Goal: Task Accomplishment & Management: Complete application form

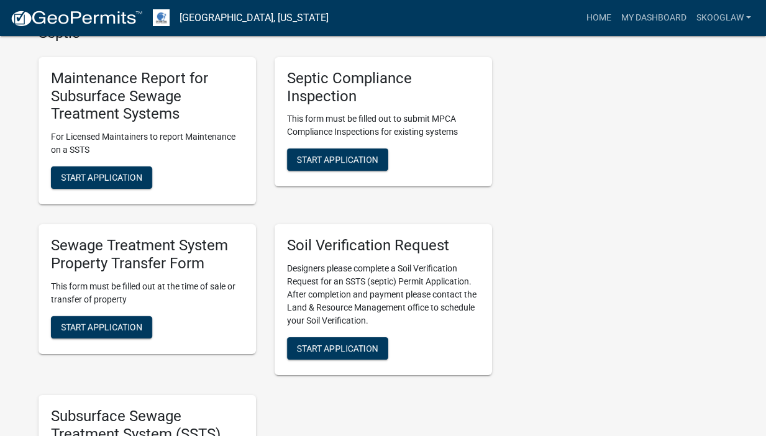
scroll to position [560, 0]
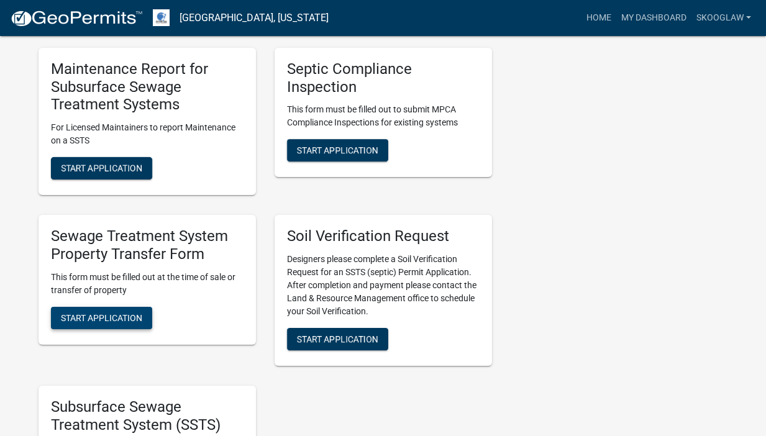
click at [121, 321] on span "Start Application" at bounding box center [101, 318] width 81 height 10
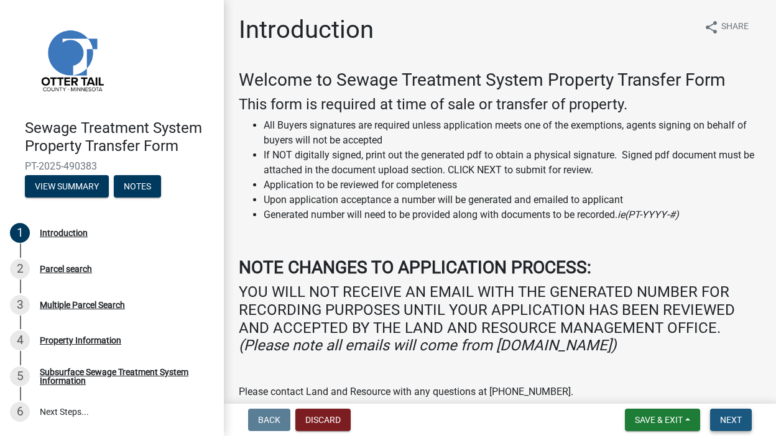
click at [720, 419] on span "Next" at bounding box center [731, 420] width 22 height 10
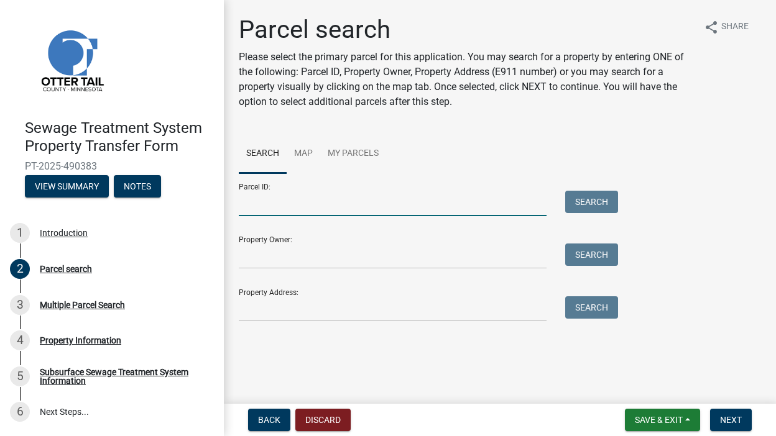
click at [372, 199] on input "Parcel ID:" at bounding box center [393, 203] width 308 height 25
type input "40000230234005"
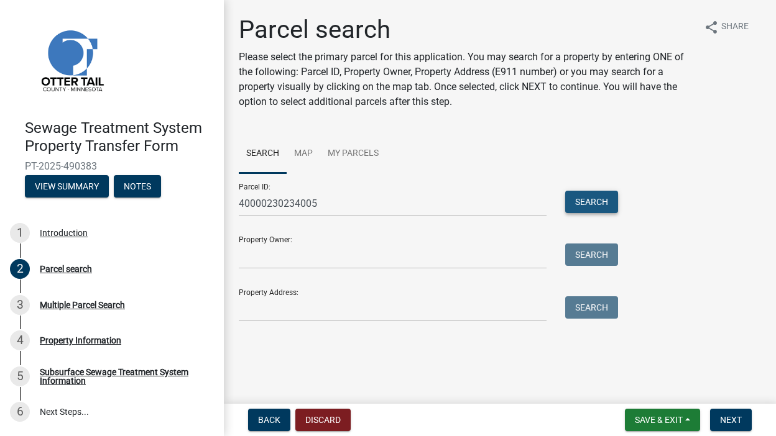
click at [602, 203] on button "Search" at bounding box center [591, 202] width 53 height 22
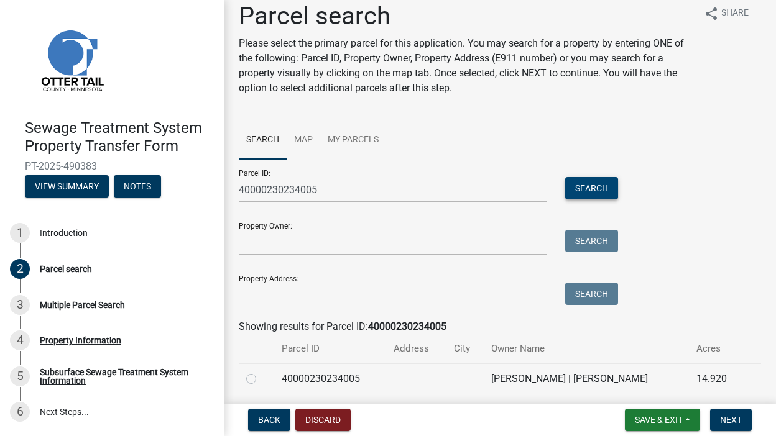
scroll to position [57, 0]
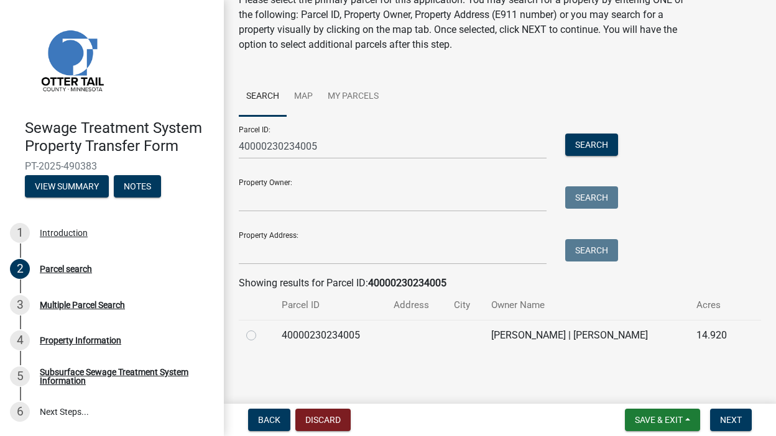
click at [261, 328] on label at bounding box center [261, 328] width 0 height 0
click at [261, 336] on input "radio" at bounding box center [265, 332] width 8 height 8
radio input "true"
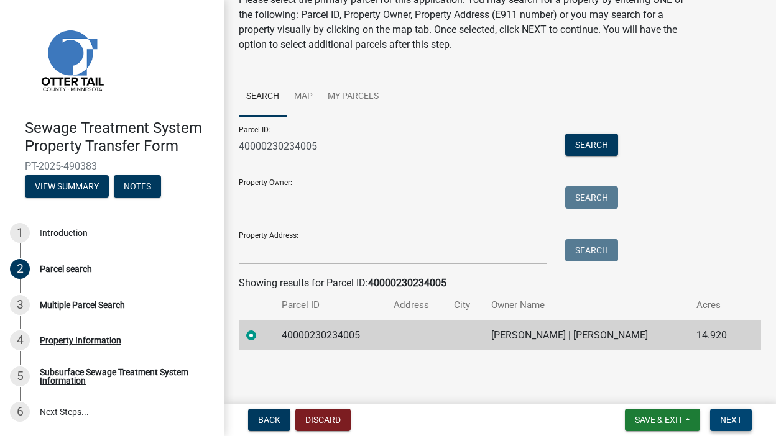
click at [728, 418] on span "Next" at bounding box center [731, 420] width 22 height 10
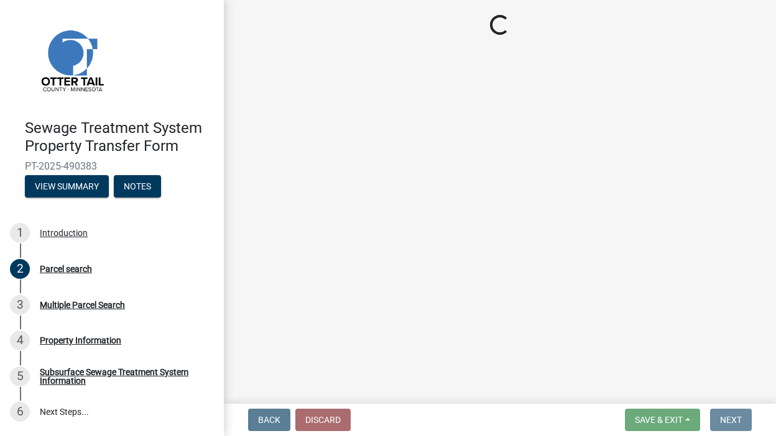
scroll to position [0, 0]
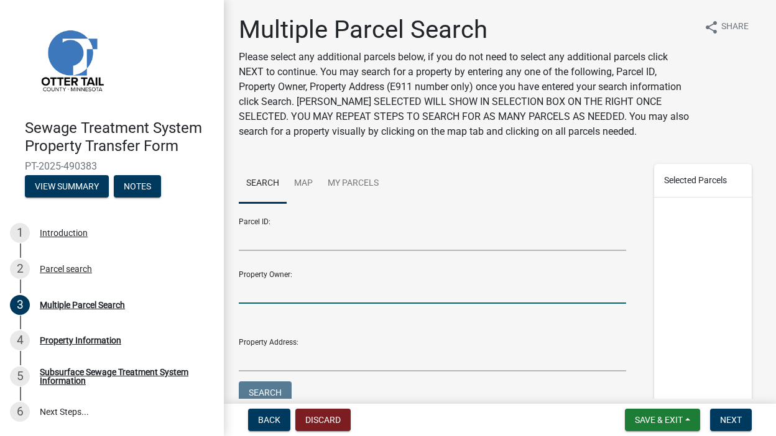
click at [285, 299] on input "Property Owner:" at bounding box center [432, 290] width 387 height 25
type input "[PERSON_NAME]"
click at [256, 385] on button "Search" at bounding box center [265, 393] width 53 height 22
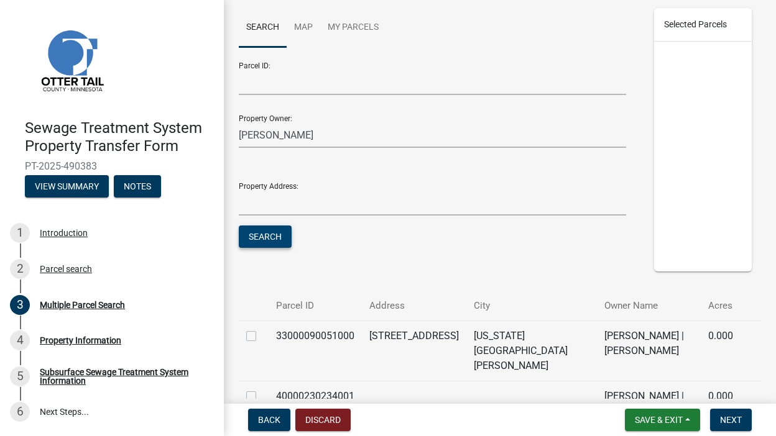
scroll to position [285, 0]
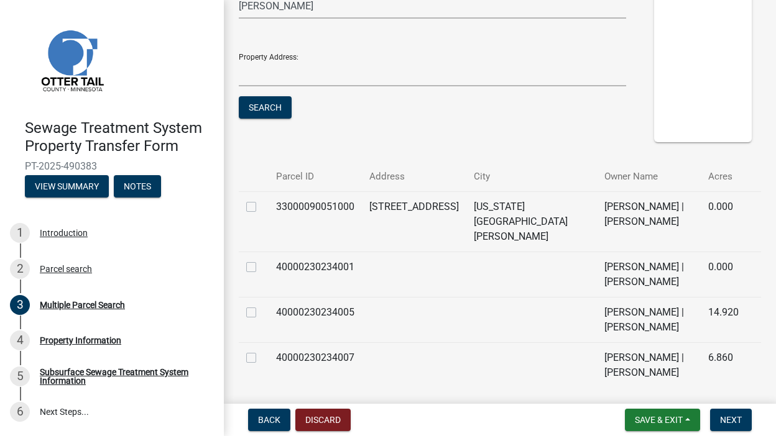
click at [261, 200] on label at bounding box center [261, 200] width 0 height 0
click at [261, 203] on input "checkbox" at bounding box center [265, 204] width 8 height 8
checkbox input "true"
click at [261, 260] on label at bounding box center [261, 260] width 0 height 0
click at [261, 260] on input "checkbox" at bounding box center [265, 264] width 8 height 8
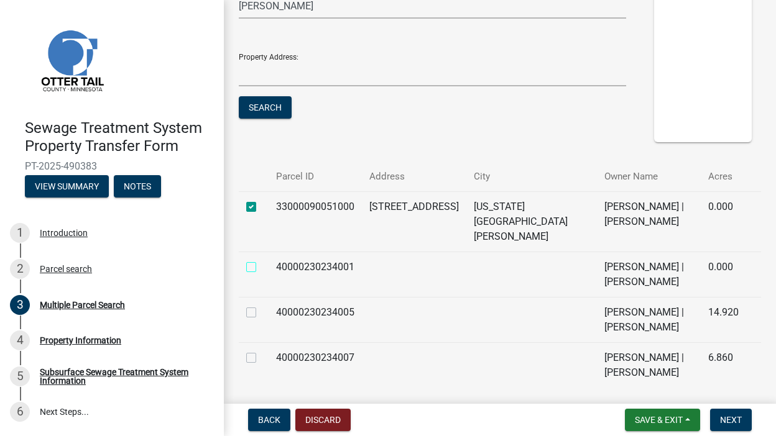
checkbox input "true"
click at [261, 351] on label at bounding box center [261, 351] width 0 height 0
click at [261, 351] on input "checkbox" at bounding box center [265, 355] width 8 height 8
checkbox input "true"
click at [261, 305] on label at bounding box center [261, 305] width 0 height 0
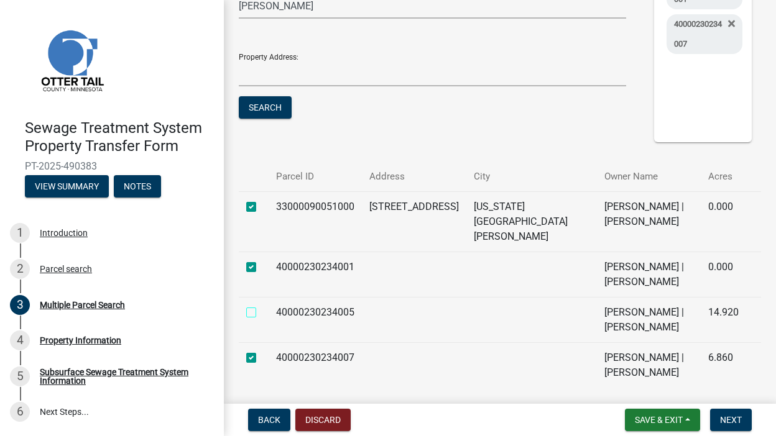
click at [261, 305] on input "checkbox" at bounding box center [265, 309] width 8 height 8
checkbox input "true"
click at [725, 420] on span "Next" at bounding box center [731, 420] width 22 height 10
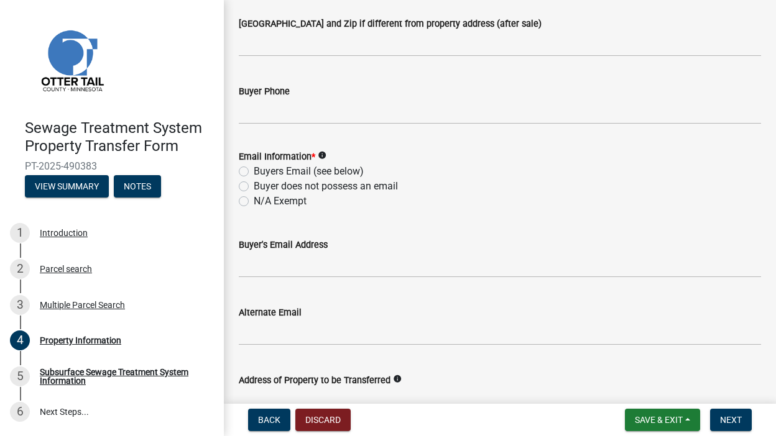
scroll to position [0, 0]
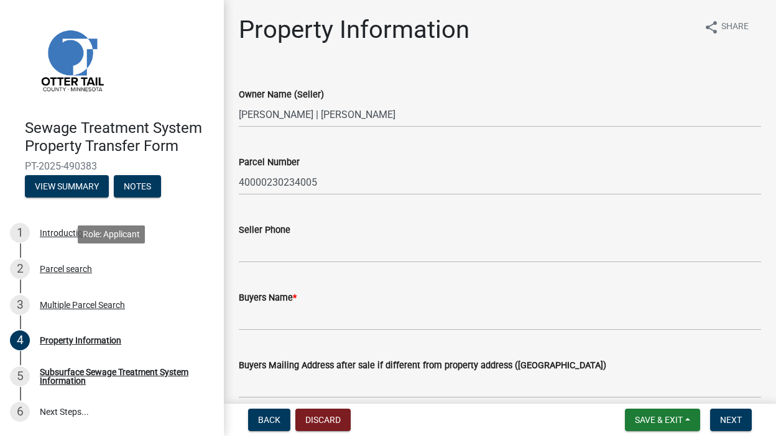
click at [82, 270] on div "Parcel search" at bounding box center [66, 269] width 52 height 9
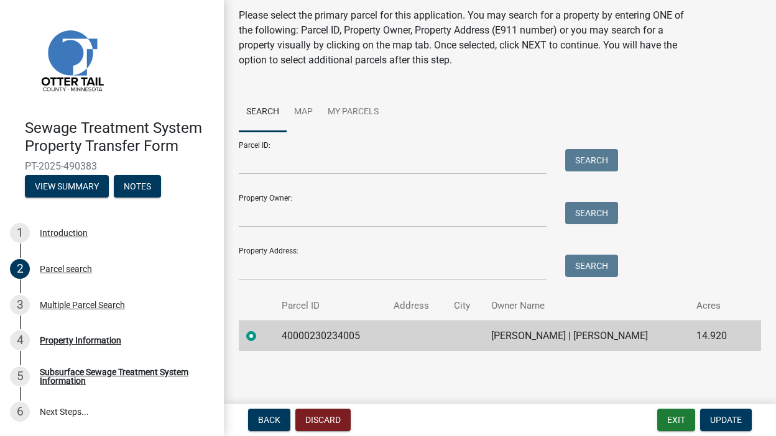
scroll to position [42, 0]
click at [111, 306] on div "Multiple Parcel Search" at bounding box center [82, 305] width 85 height 9
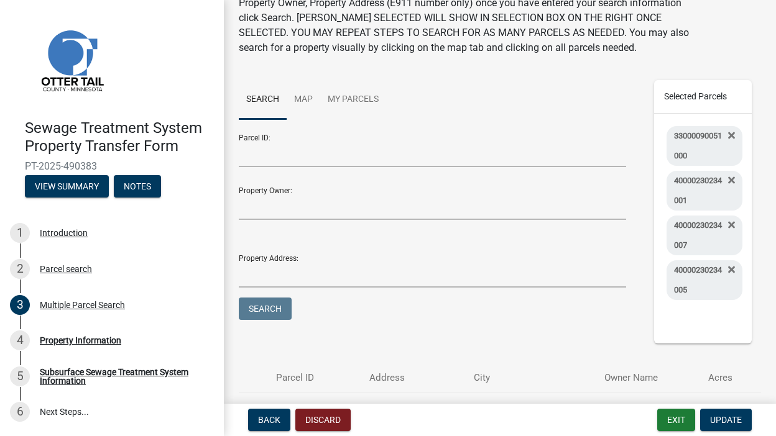
scroll to position [318, 0]
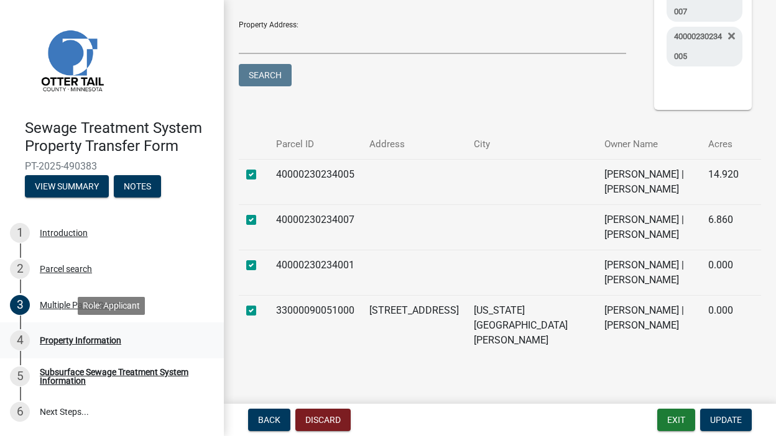
click at [88, 339] on div "Property Information" at bounding box center [80, 340] width 81 height 9
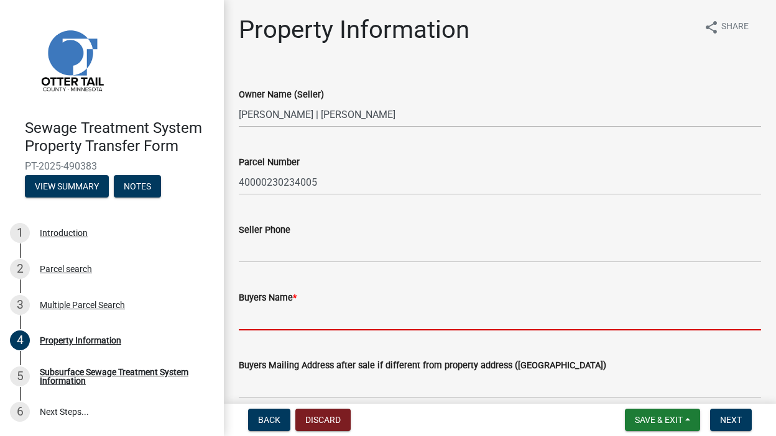
click at [283, 314] on input "Buyers Name *" at bounding box center [500, 317] width 522 height 25
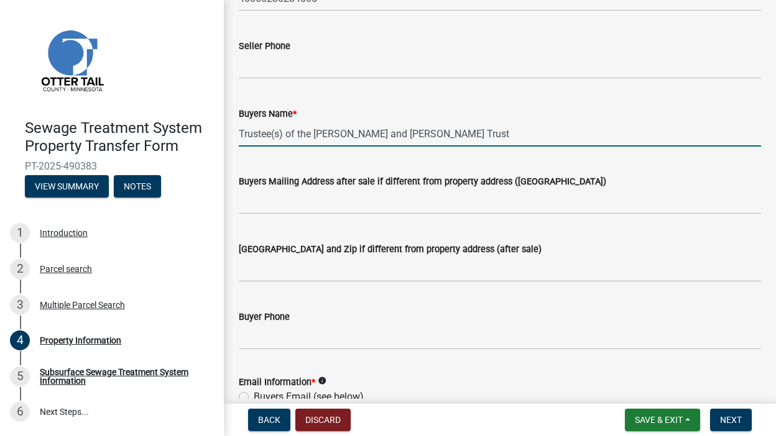
scroll to position [186, 0]
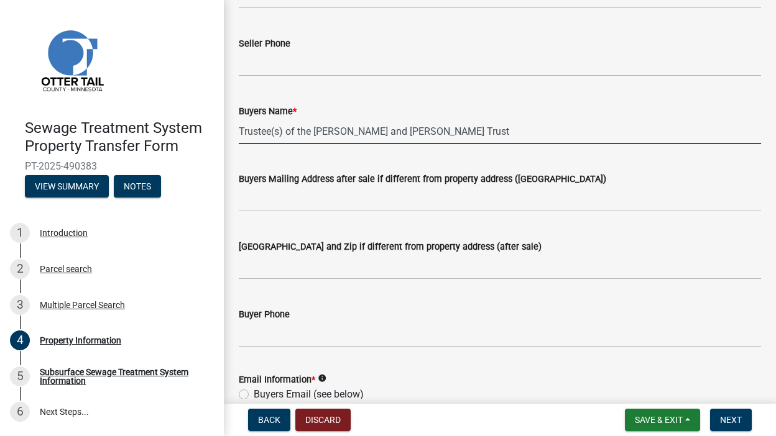
type input "Trustee(s) of the [PERSON_NAME] and [PERSON_NAME] Trust"
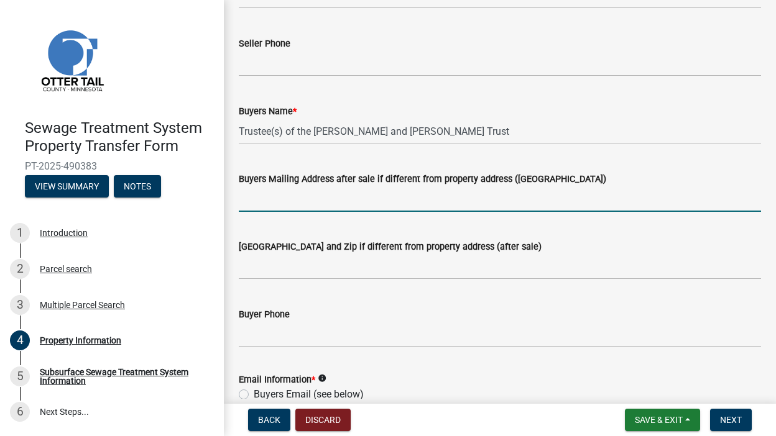
click at [295, 204] on input "Buyers Mailing Address after sale if different from property address ([GEOGRAPH…" at bounding box center [500, 198] width 522 height 25
type input "[STREET_ADDRESS]"
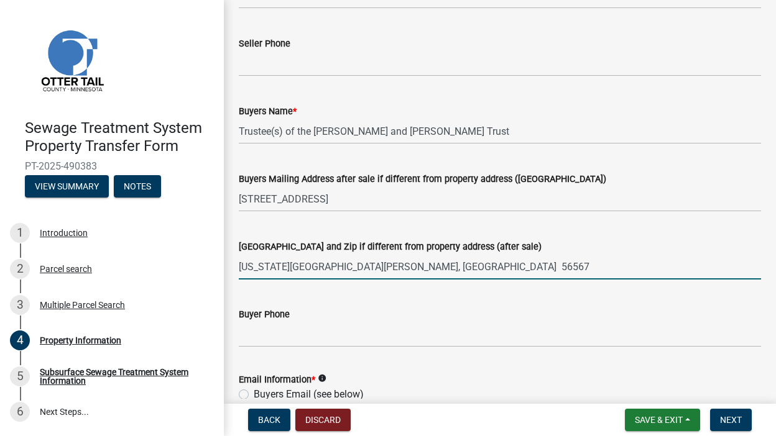
type input "[US_STATE][GEOGRAPHIC_DATA][PERSON_NAME], [GEOGRAPHIC_DATA] 56567"
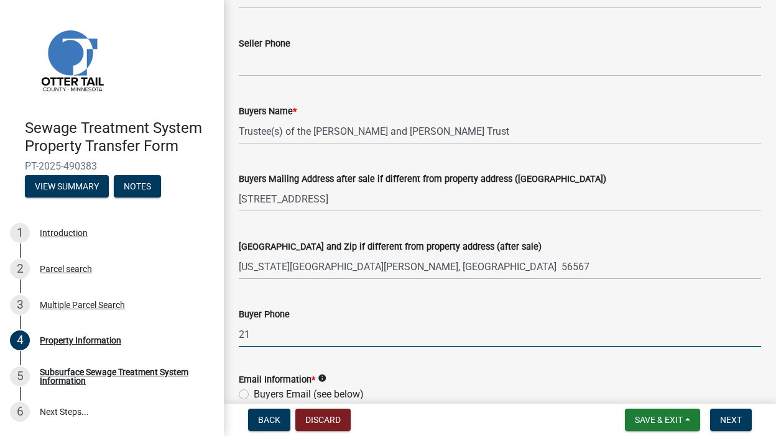
type input "2"
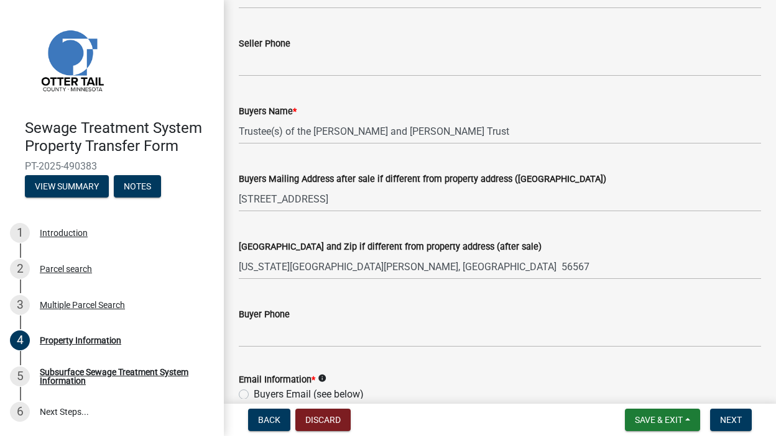
click at [254, 393] on label "Buyers Email (see below)" at bounding box center [309, 394] width 110 height 15
click at [254, 393] on input "Buyers Email (see below)" at bounding box center [258, 391] width 8 height 8
radio input "true"
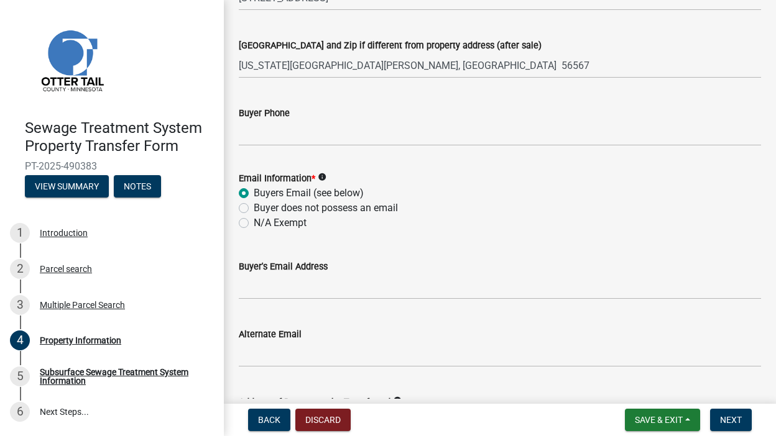
scroll to position [388, 0]
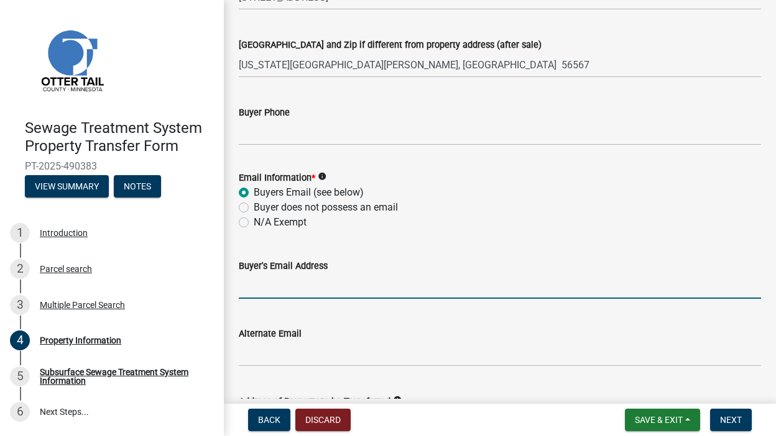
click at [270, 293] on input "Buyer's Email Address" at bounding box center [500, 285] width 522 height 25
type input "[EMAIL_ADDRESS][DOMAIN_NAME]"
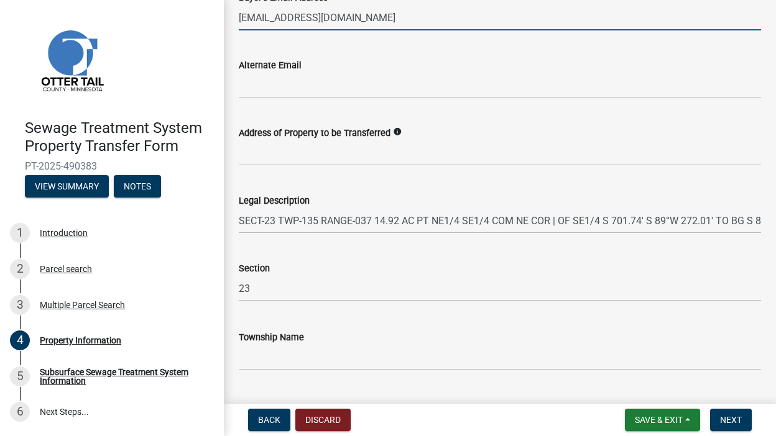
scroll to position [687, 0]
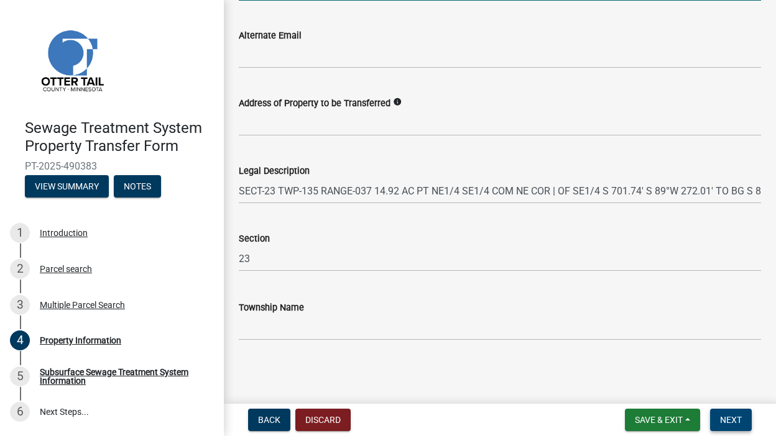
click at [741, 421] on button "Next" at bounding box center [731, 420] width 42 height 22
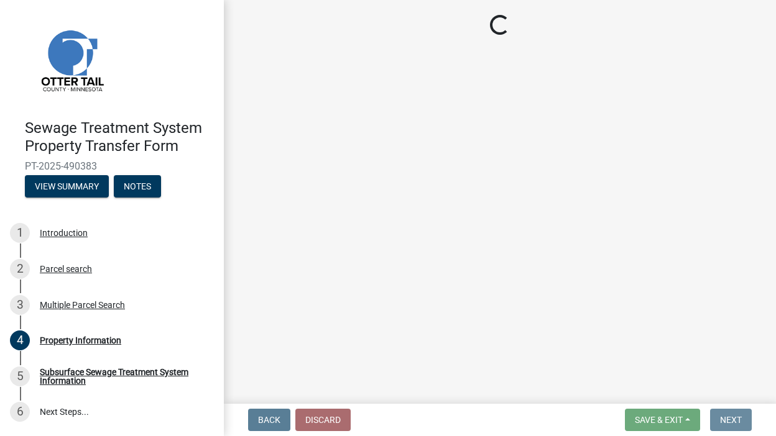
scroll to position [0, 0]
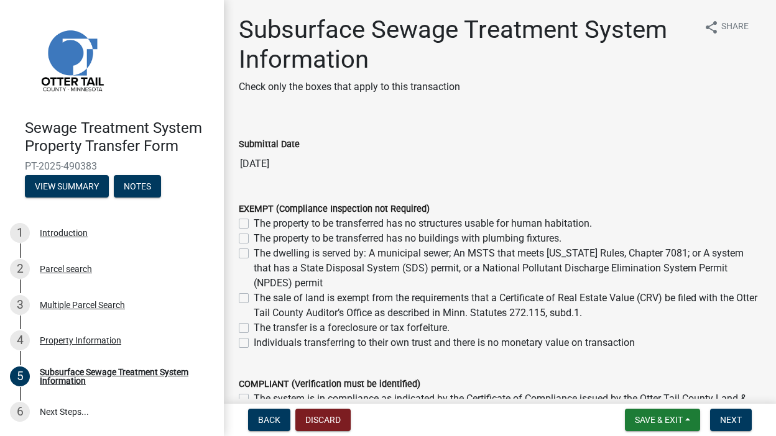
click at [254, 341] on label "Individuals transferring to their own trust and there is no monetary value on t…" at bounding box center [444, 343] width 381 height 15
click at [254, 341] on input "Individuals transferring to their own trust and there is no monetary value on t…" at bounding box center [258, 340] width 8 height 8
checkbox input "true"
checkbox input "false"
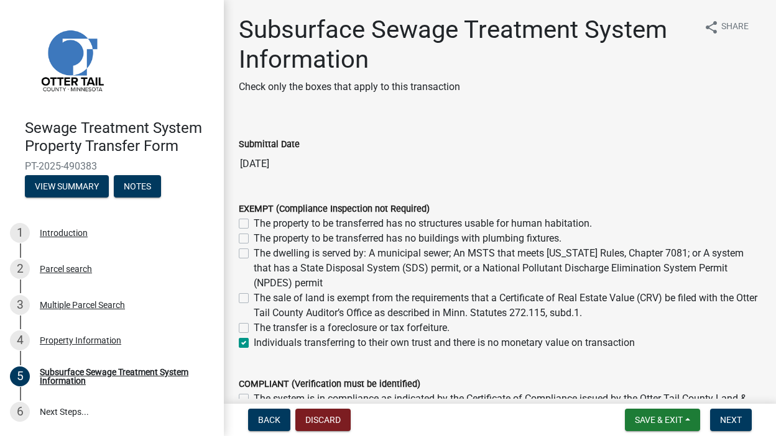
checkbox input "false"
checkbox input "true"
click at [730, 420] on span "Next" at bounding box center [731, 420] width 22 height 10
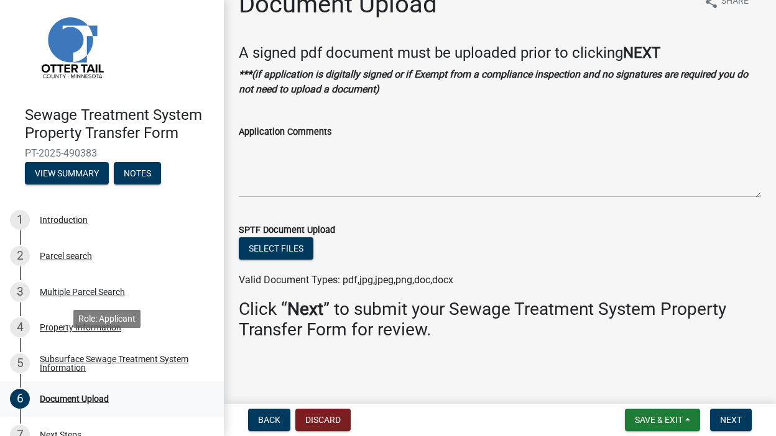
scroll to position [35, 0]
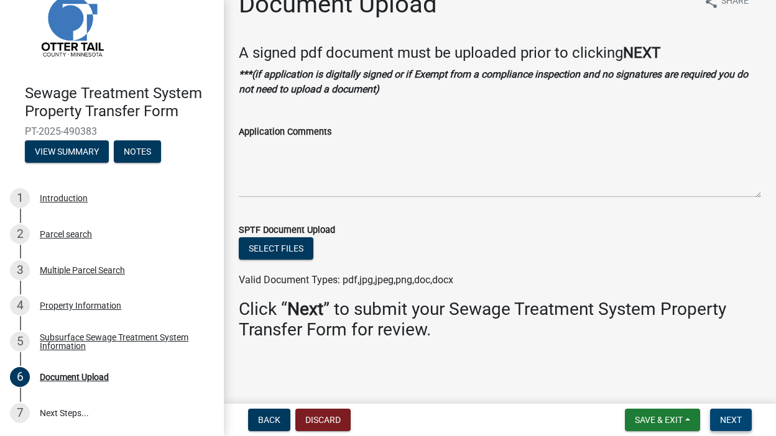
click at [740, 420] on span "Next" at bounding box center [731, 420] width 22 height 10
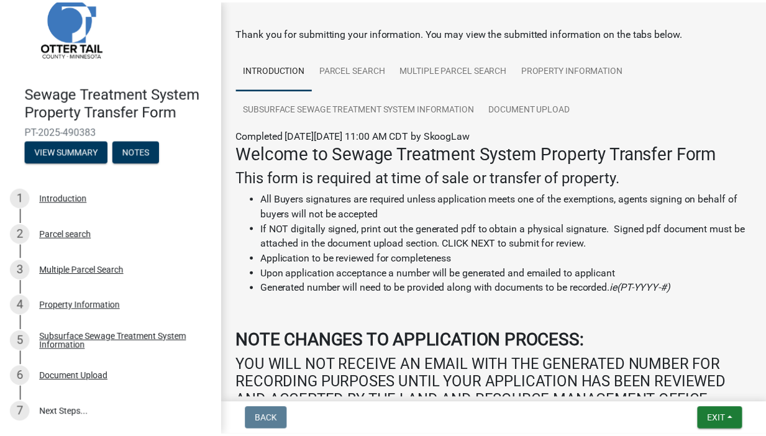
scroll to position [0, 0]
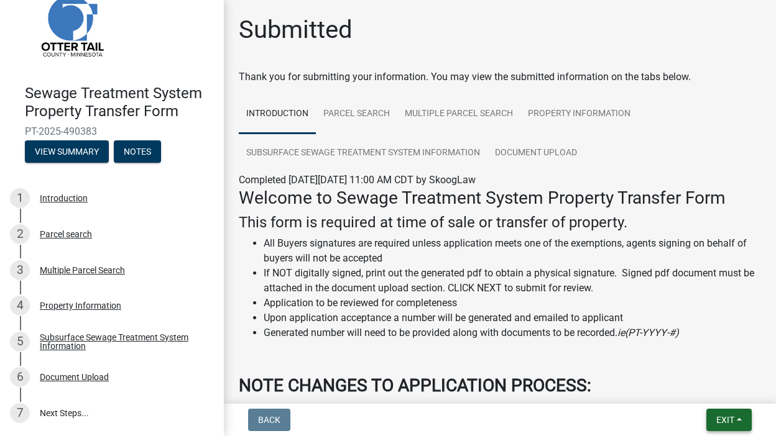
click at [719, 420] on span "Exit" at bounding box center [725, 420] width 18 height 10
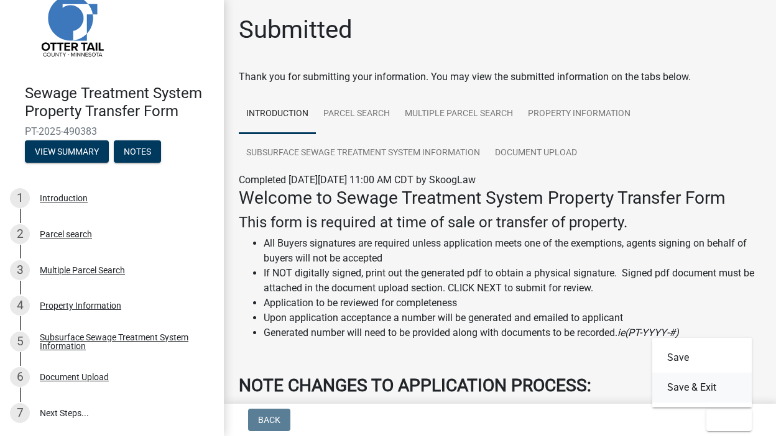
click at [715, 384] on button "Save & Exit" at bounding box center [701, 388] width 99 height 30
